Goal: Book appointment/travel/reservation

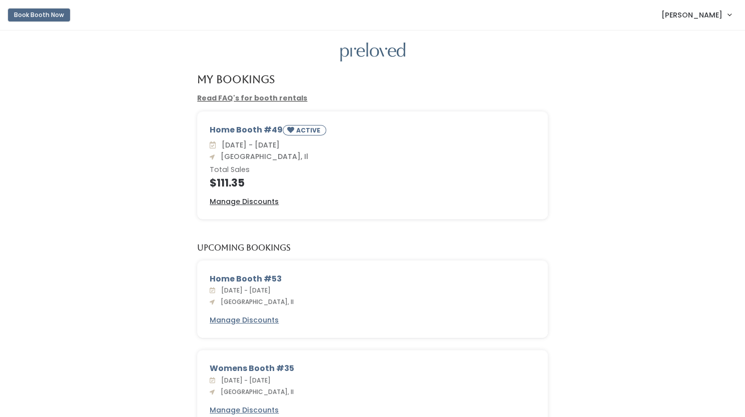
click at [42, 15] on button "Book Booth Now" at bounding box center [39, 15] width 62 height 13
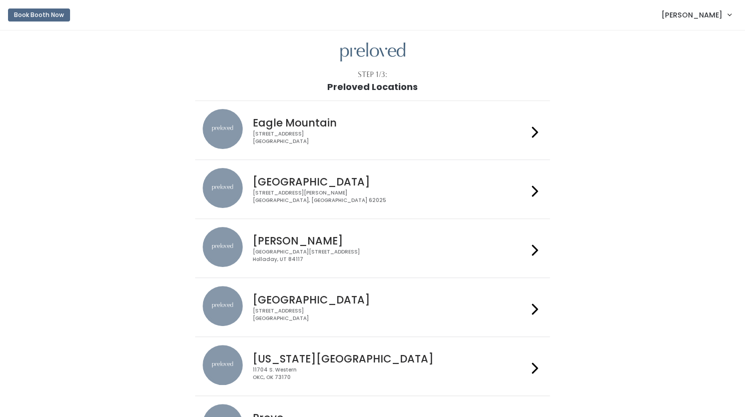
click at [532, 194] on icon at bounding box center [535, 191] width 7 height 15
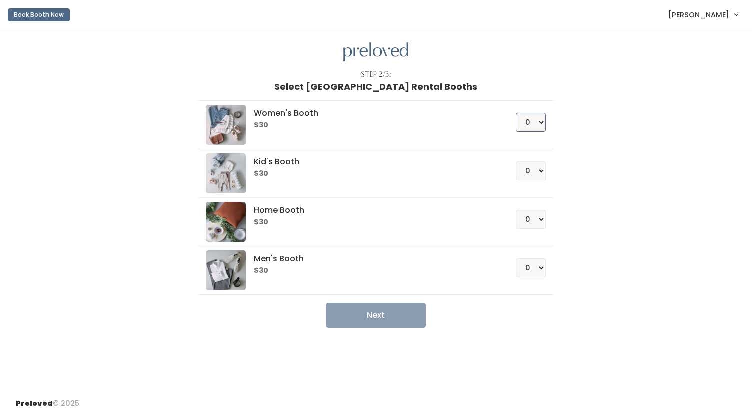
click at [537, 118] on select "0 1 2 3 4" at bounding box center [531, 122] width 30 height 19
select select "1"
click at [516, 113] on select "0 1 2 3 4" at bounding box center [531, 122] width 30 height 19
click at [363, 315] on button "Next" at bounding box center [376, 315] width 100 height 25
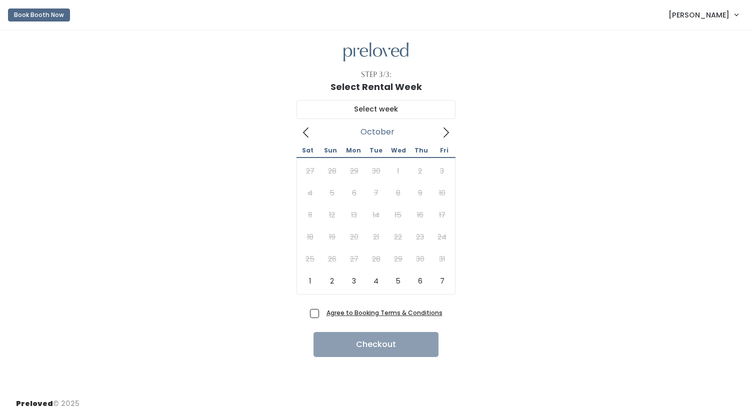
click at [445, 131] on icon at bounding box center [446, 132] width 11 height 11
click at [39, 18] on button "Book Booth Now" at bounding box center [39, 15] width 62 height 13
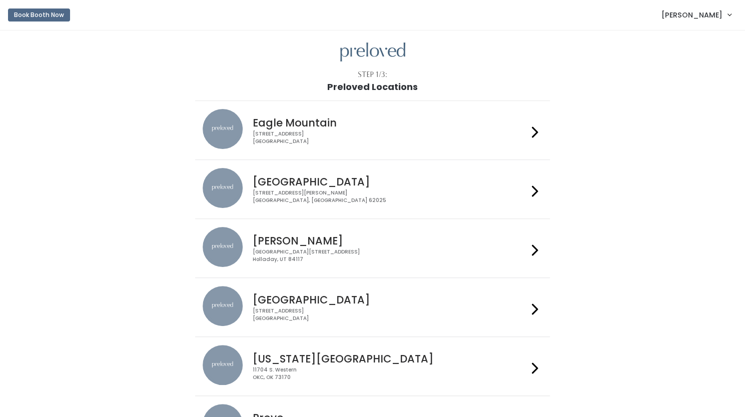
click at [326, 190] on div "1500 Troy Road, Unit A‑B Edwardsville, IL 62025" at bounding box center [390, 197] width 275 height 15
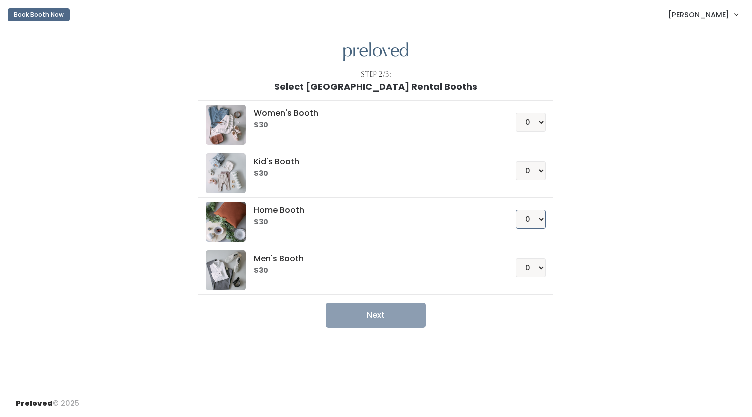
click at [539, 218] on select "0 1 2 3 4" at bounding box center [531, 219] width 30 height 19
select select "1"
click at [516, 210] on select "0 1 2 3 4" at bounding box center [531, 219] width 30 height 19
click at [371, 313] on button "Next" at bounding box center [376, 315] width 100 height 25
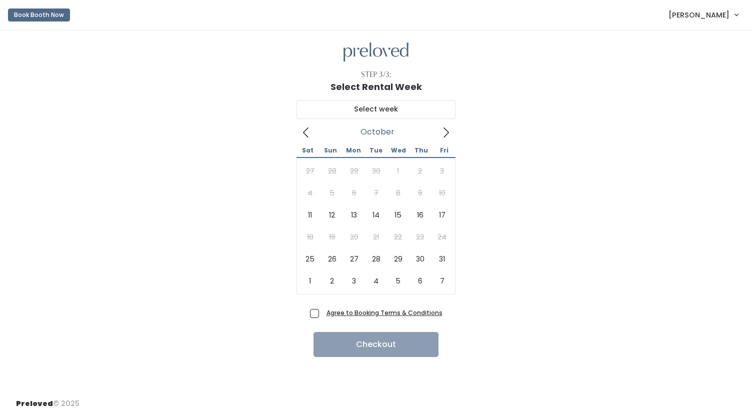
click at [445, 131] on icon at bounding box center [446, 132] width 11 height 11
click at [44, 14] on button "Book Booth Now" at bounding box center [39, 15] width 62 height 13
